Goal: Transaction & Acquisition: Purchase product/service

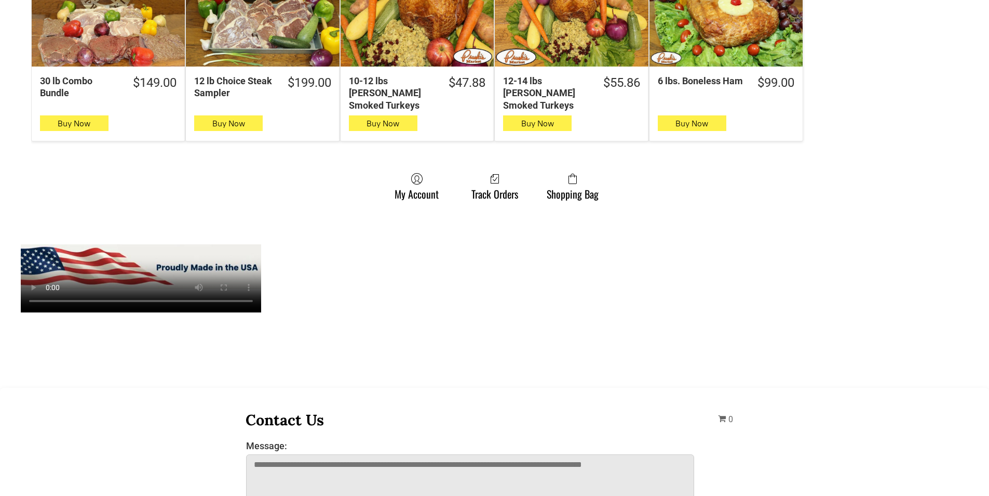
scroll to position [831, 0]
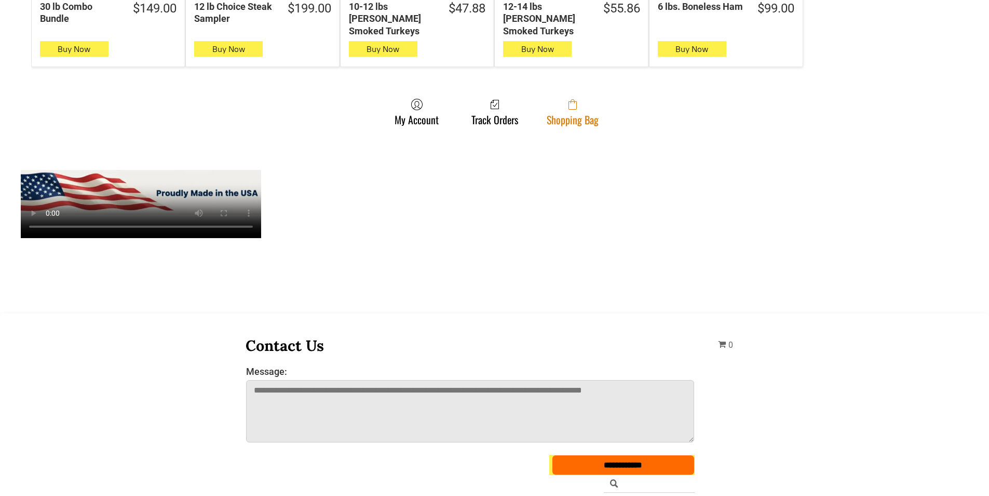
click at [580, 109] on link "Shopping Bag" at bounding box center [573, 112] width 62 height 28
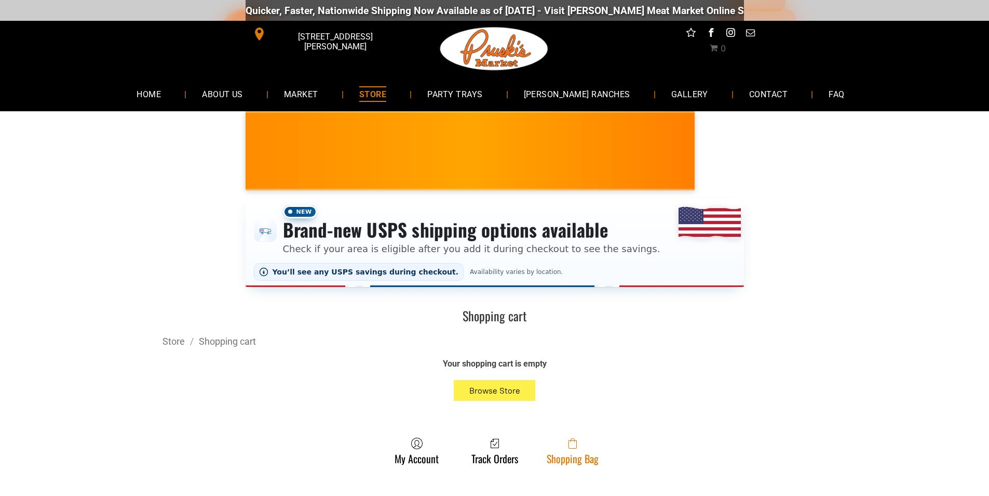
click at [581, 452] on link "Shopping Bag" at bounding box center [573, 451] width 62 height 28
click at [575, 453] on link "Shopping Bag" at bounding box center [573, 451] width 62 height 28
click at [552, 459] on link "Shopping Bag" at bounding box center [573, 451] width 62 height 28
